Goal: Transaction & Acquisition: Purchase product/service

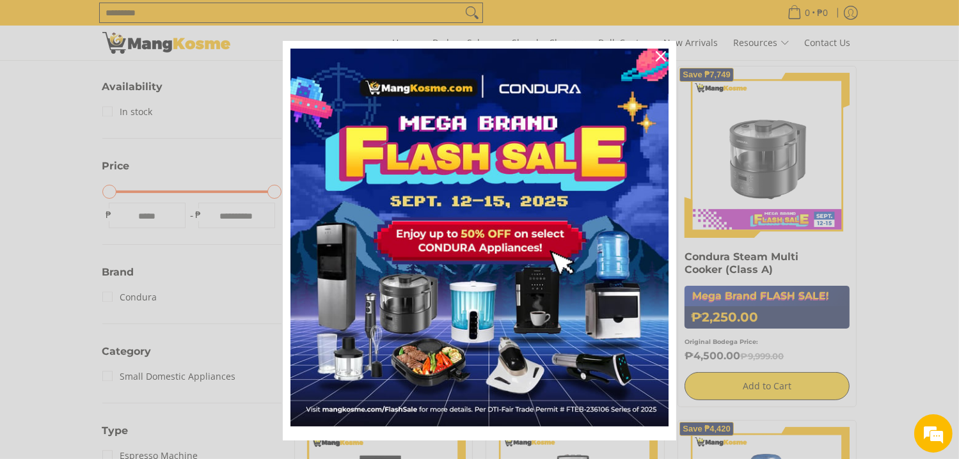
scroll to position [3, 0]
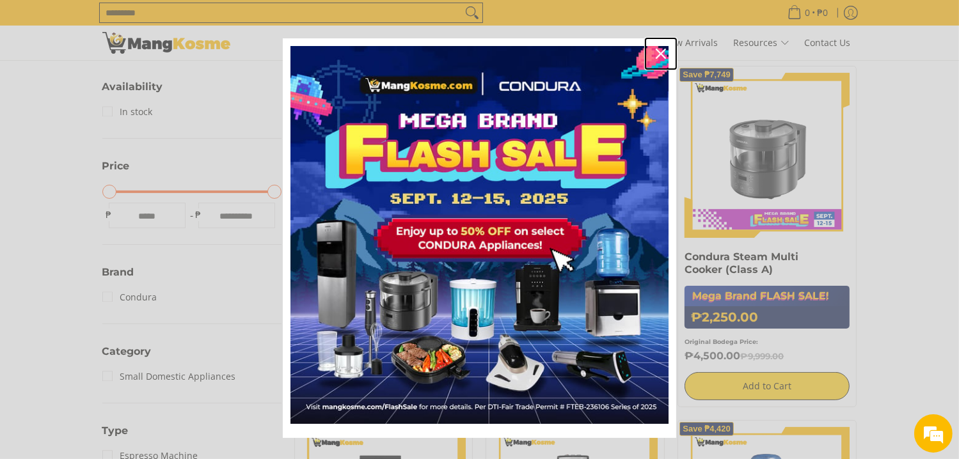
click at [656, 49] on icon "close icon" at bounding box center [661, 54] width 10 height 10
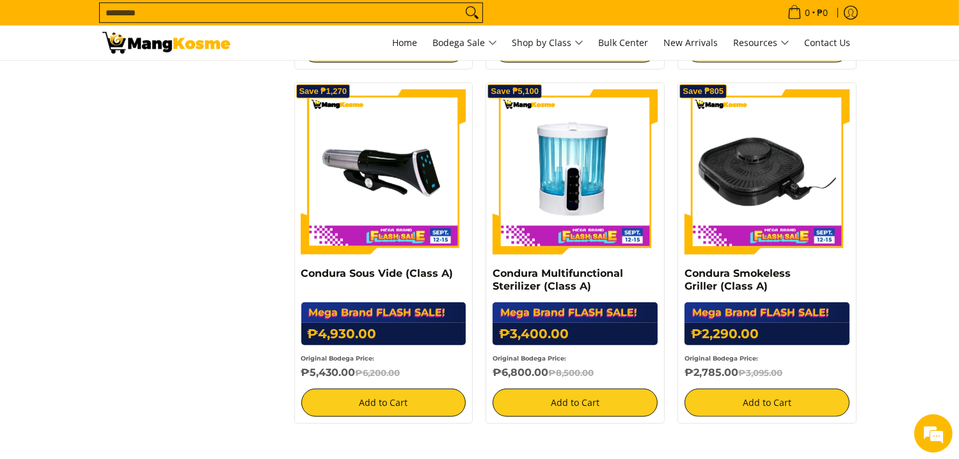
scroll to position [947, 0]
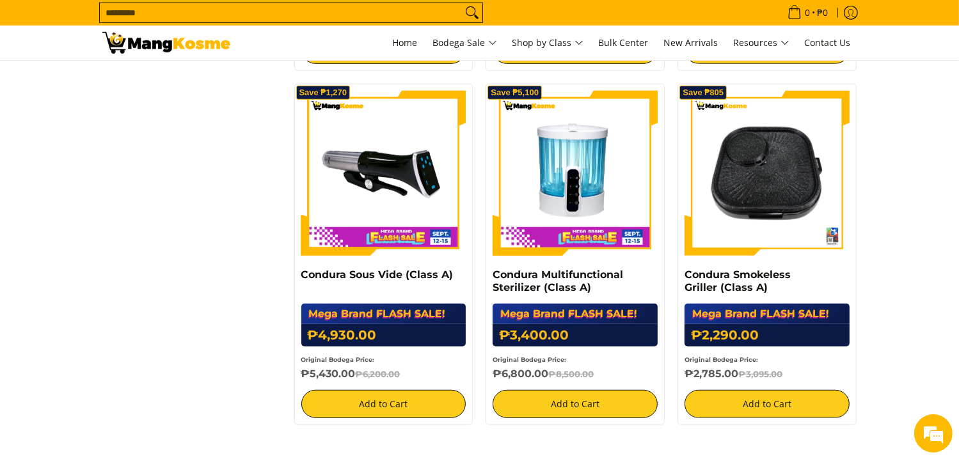
click at [754, 170] on img at bounding box center [767, 173] width 165 height 165
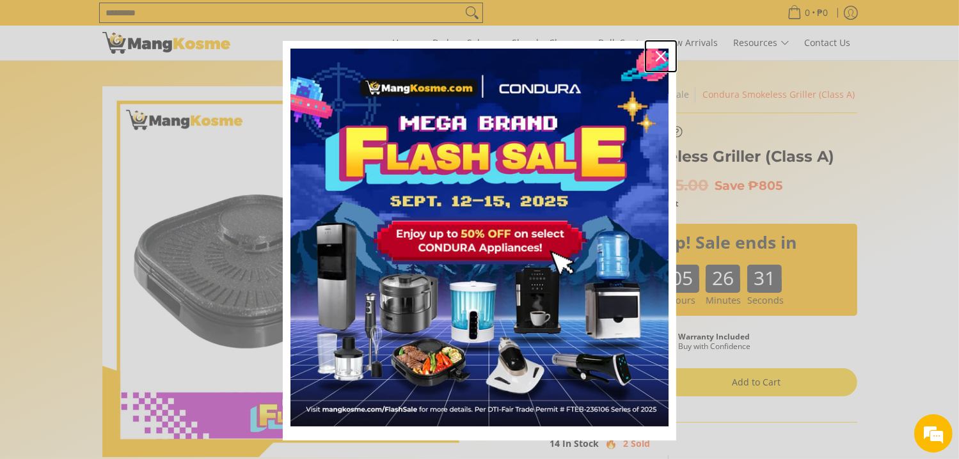
click at [656, 53] on icon "close icon" at bounding box center [661, 56] width 10 height 10
